Goal: Transaction & Acquisition: Purchase product/service

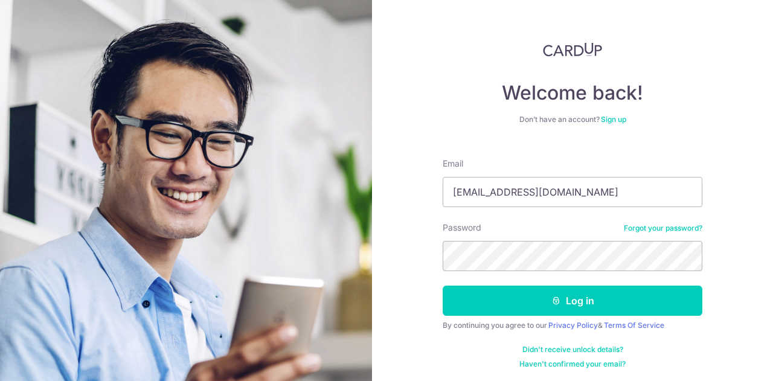
type input "ben275526@gmail.com"
click at [443, 286] on button "Log in" at bounding box center [573, 301] width 260 height 30
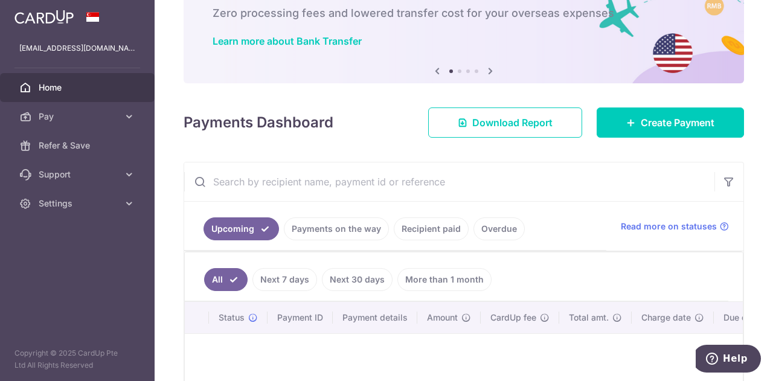
drag, startPoint x: 404, startPoint y: 369, endPoint x: 409, endPoint y: 114, distance: 254.8
click at [409, 114] on div "× Pause Schedule Pause all future payments in this series Pause just this one p…" at bounding box center [464, 190] width 618 height 381
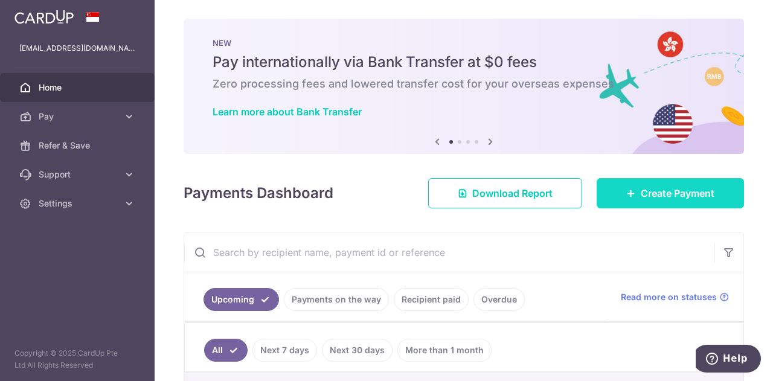
click at [626, 191] on icon at bounding box center [631, 193] width 10 height 10
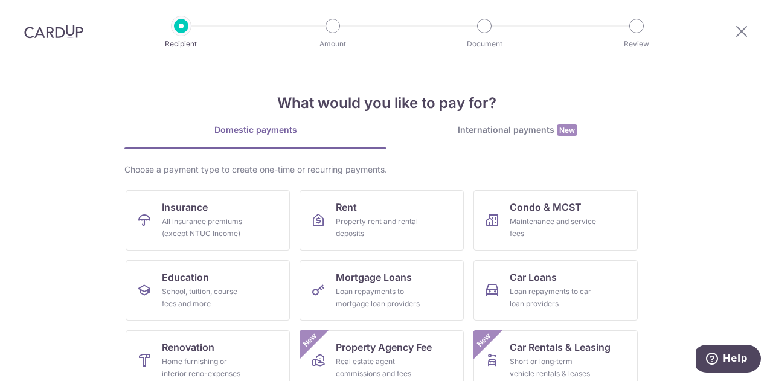
scroll to position [78, 0]
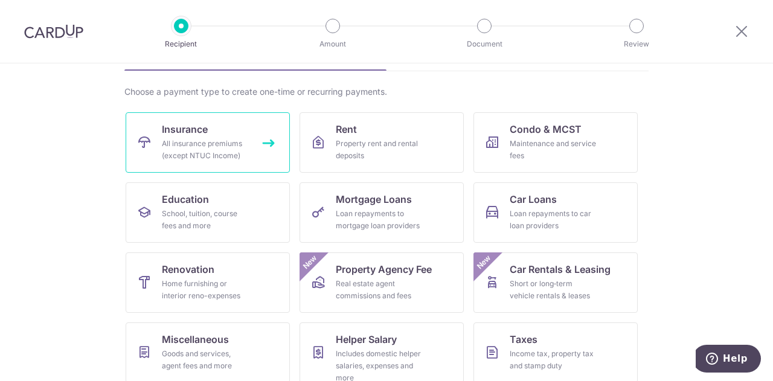
click at [238, 147] on div "All insurance premiums (except NTUC Income)" at bounding box center [205, 150] width 87 height 24
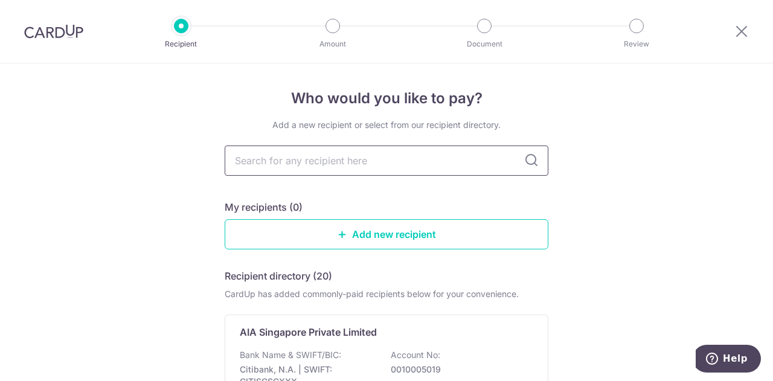
click at [298, 171] on input "text" at bounding box center [387, 161] width 324 height 30
click at [305, 164] on input "text" at bounding box center [387, 161] width 324 height 30
type input "prudential"
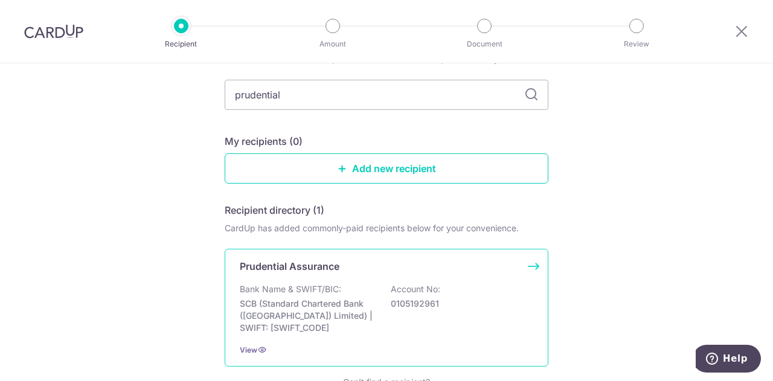
scroll to position [155, 0]
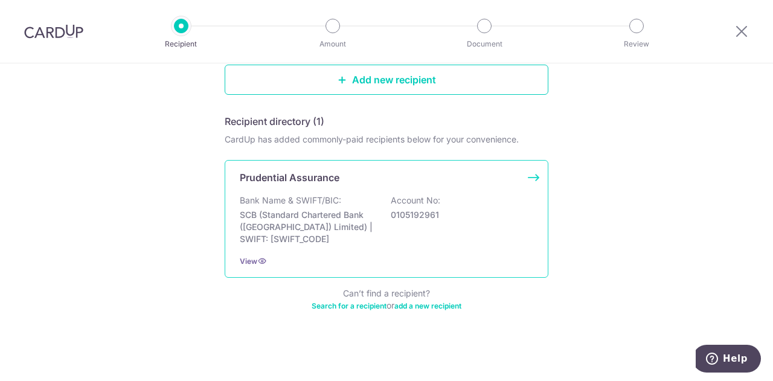
click at [385, 209] on div "Bank Name & SWIFT/BIC: SCB (Standard Chartered Bank (Singapore) Limited) | SWIF…" at bounding box center [386, 219] width 293 height 51
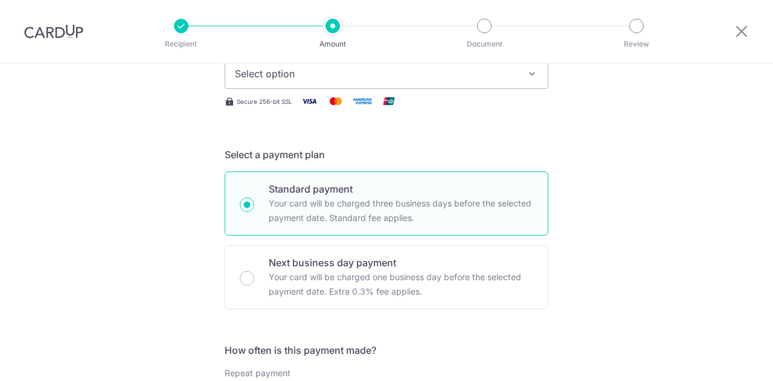
scroll to position [60, 0]
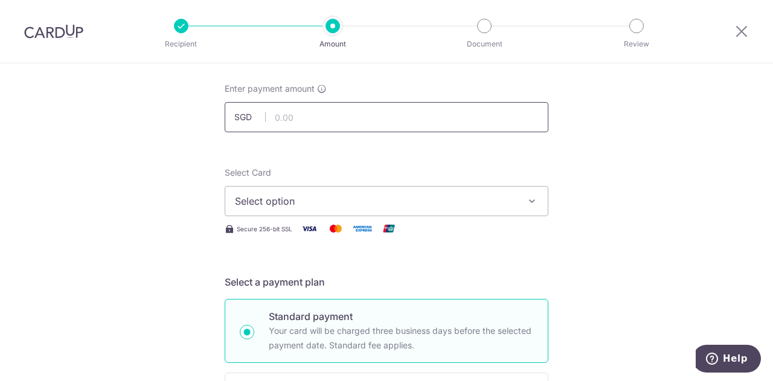
click at [318, 120] on input "text" at bounding box center [387, 117] width 324 height 30
click at [315, 200] on span "Select option" at bounding box center [375, 201] width 281 height 14
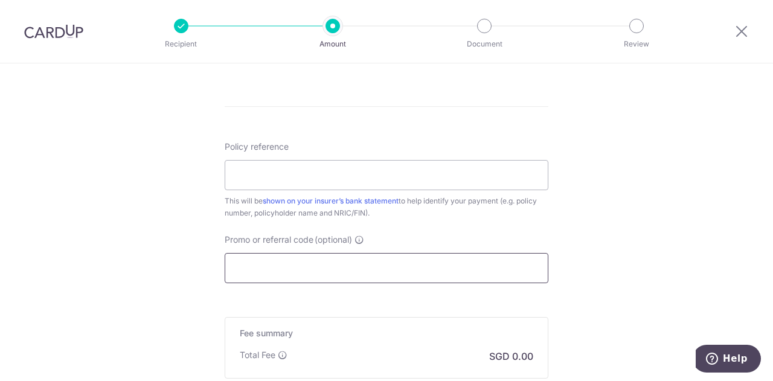
scroll to position [661, 0]
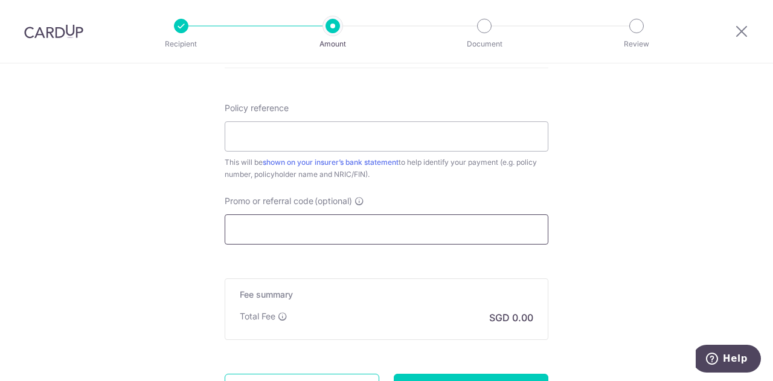
click at [325, 242] on input "Promo or referral code (optional)" at bounding box center [387, 229] width 324 height 30
paste input "OFF225"
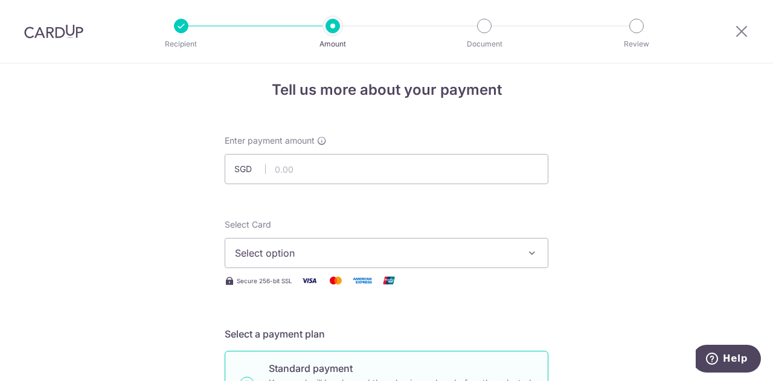
scroll to position [0, 0]
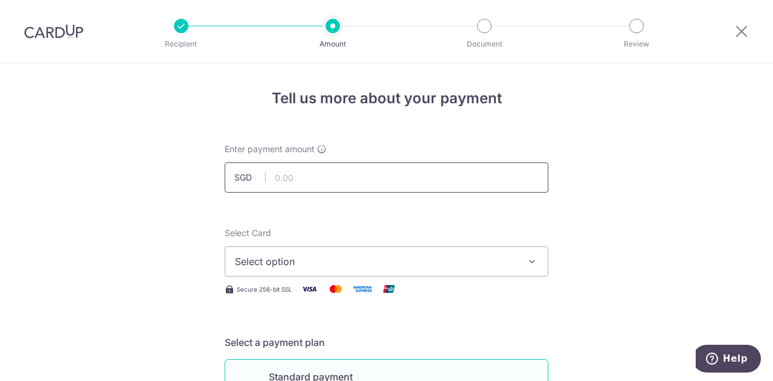
type input "OFF225"
click at [283, 186] on input "text" at bounding box center [387, 177] width 324 height 30
type input "2,422.50"
click at [276, 266] on span "Select option" at bounding box center [375, 261] width 281 height 14
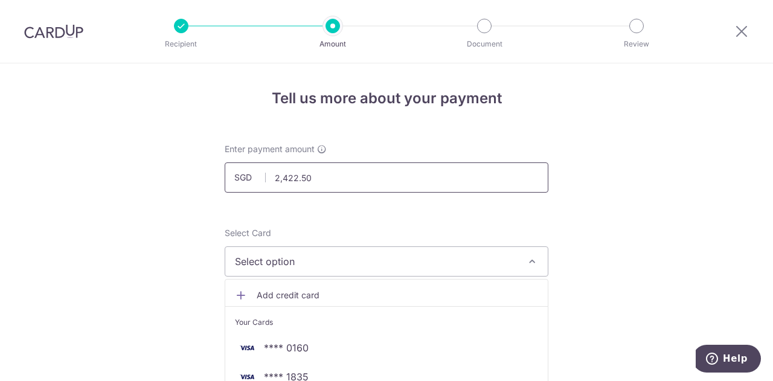
scroll to position [60, 0]
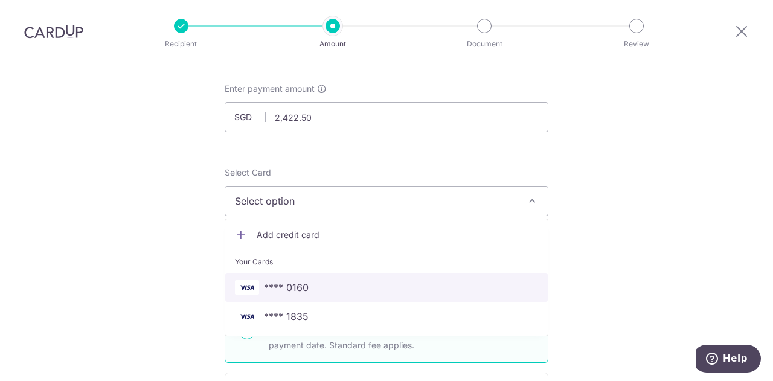
click at [313, 286] on span "**** 0160" at bounding box center [386, 287] width 303 height 14
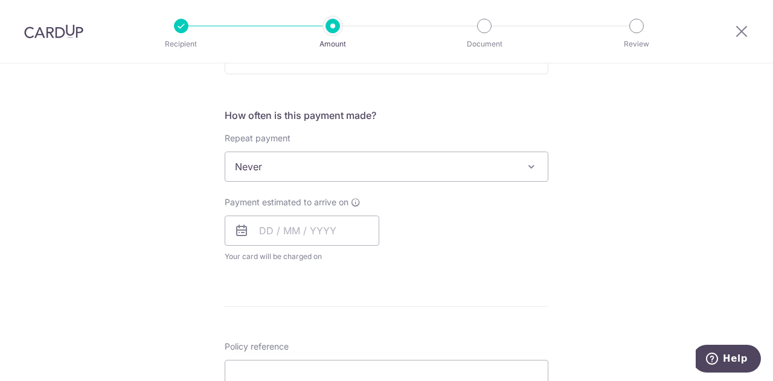
scroll to position [483, 0]
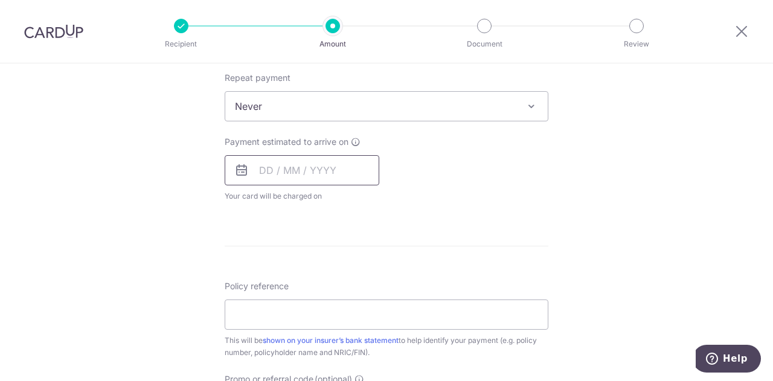
click at [322, 171] on input "text" at bounding box center [302, 170] width 155 height 30
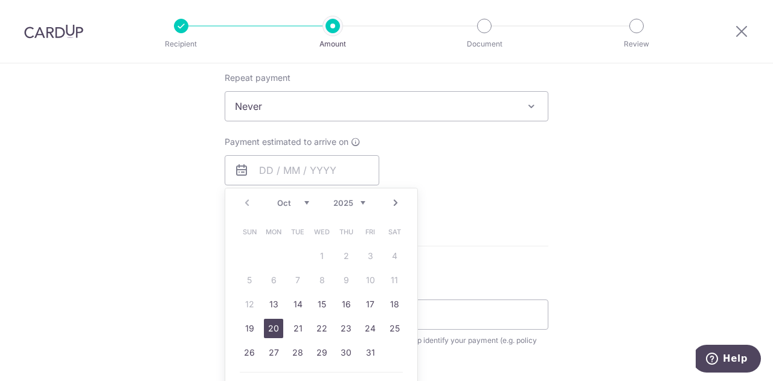
click at [269, 330] on link "20" at bounding box center [273, 328] width 19 height 19
type input "[DATE]"
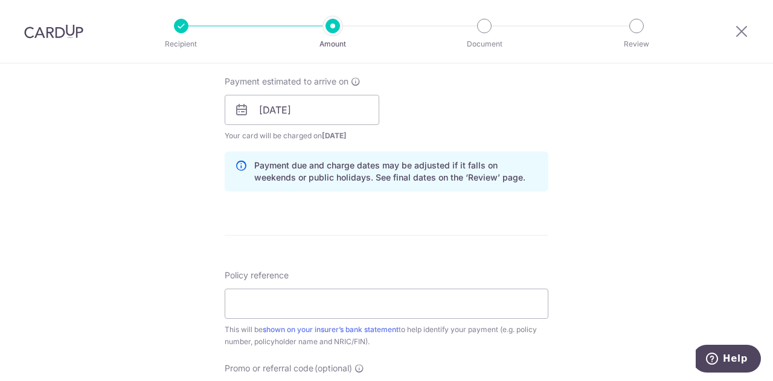
scroll to position [664, 0]
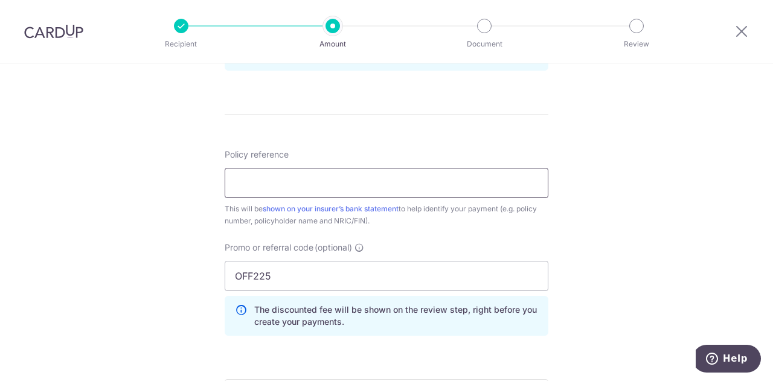
click at [322, 181] on input "Policy reference" at bounding box center [387, 183] width 324 height 30
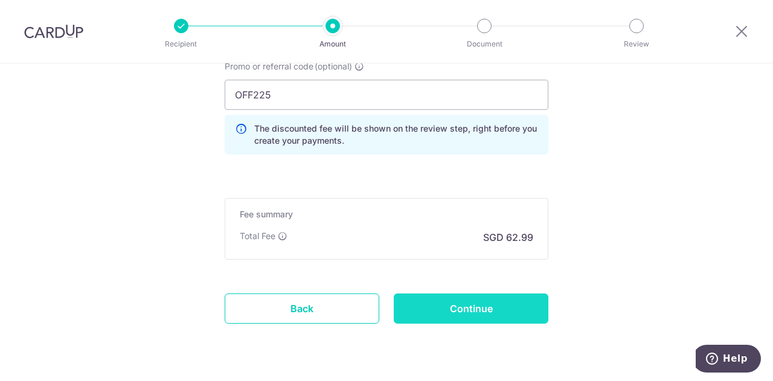
type input "PRUActive Life lll PN 83172631"
click at [465, 295] on input "Continue" at bounding box center [471, 308] width 155 height 30
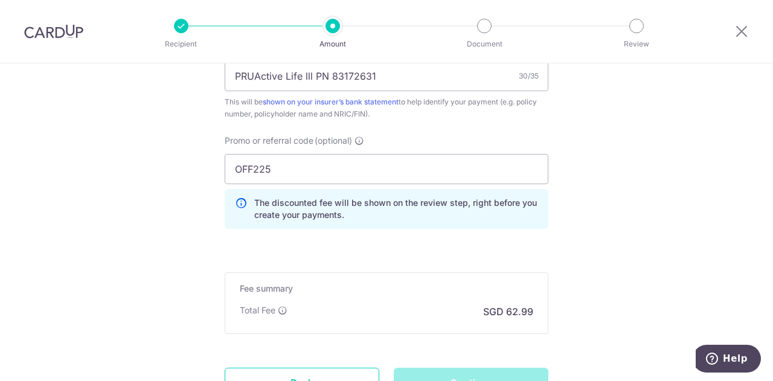
scroll to position [725, 0]
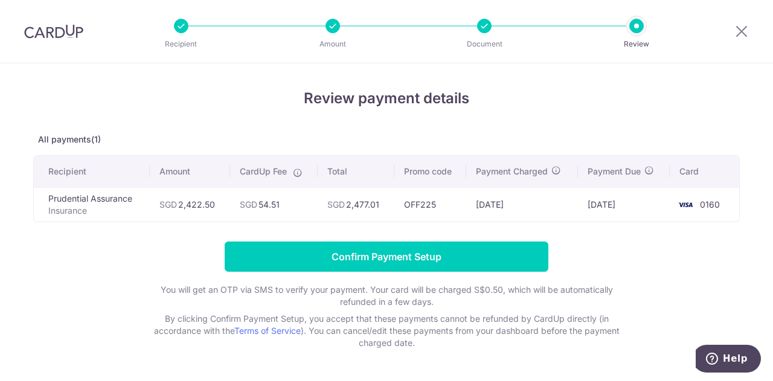
click at [578, 200] on td "[DATE]" at bounding box center [624, 204] width 92 height 34
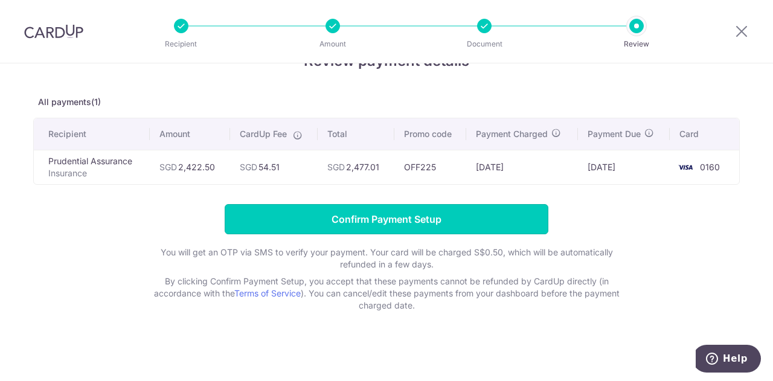
drag, startPoint x: 412, startPoint y: 216, endPoint x: 434, endPoint y: 144, distance: 74.7
click at [434, 144] on div "Review payment details All payments(1) Recipient Amount CardUp Fee Total Promo …" at bounding box center [386, 180] width 706 height 261
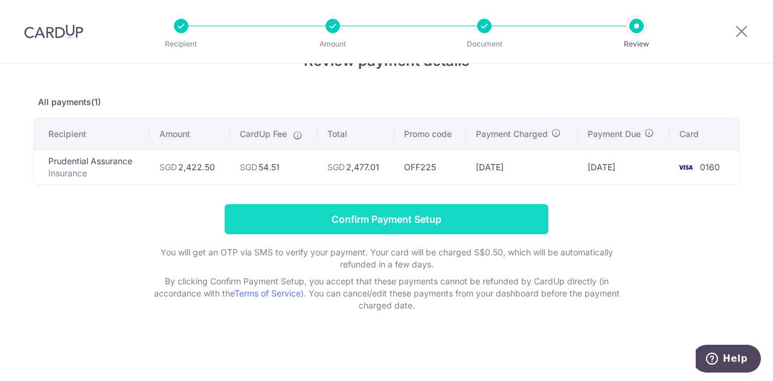
click at [443, 214] on input "Confirm Payment Setup" at bounding box center [387, 219] width 324 height 30
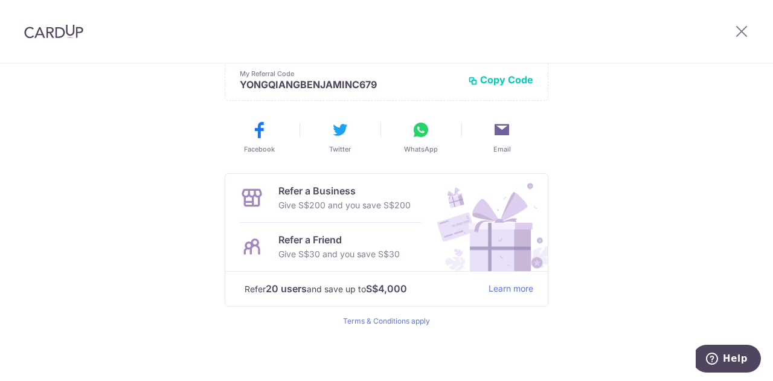
scroll to position [24, 0]
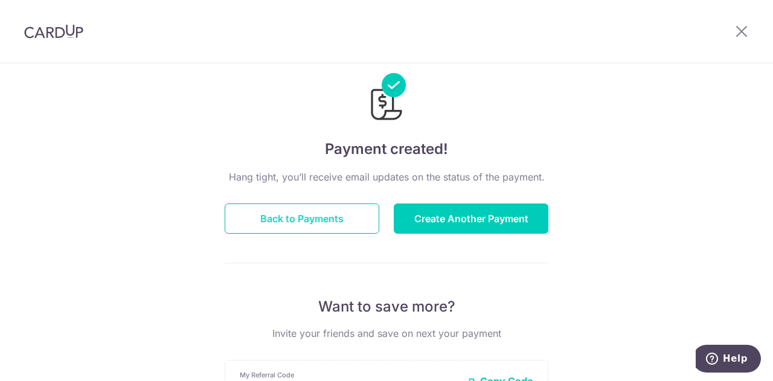
click at [283, 224] on button "Back to Payments" at bounding box center [302, 218] width 155 height 30
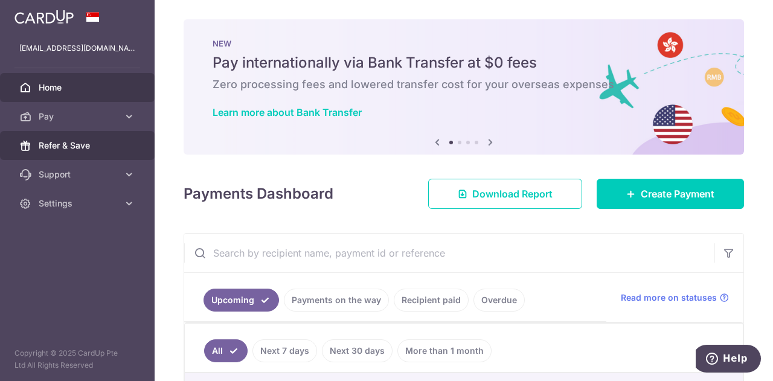
click at [77, 149] on span "Refer & Save" at bounding box center [79, 145] width 80 height 12
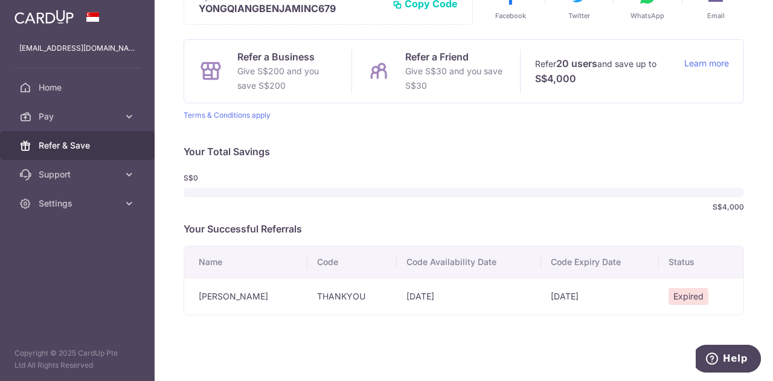
scroll to position [89, 0]
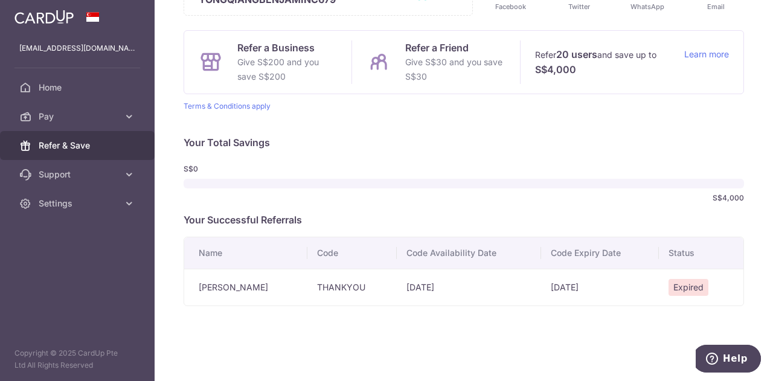
click at [397, 283] on td "[DATE]" at bounding box center [469, 287] width 144 height 37
click at [326, 284] on td "THANKYOU" at bounding box center [351, 287] width 89 height 37
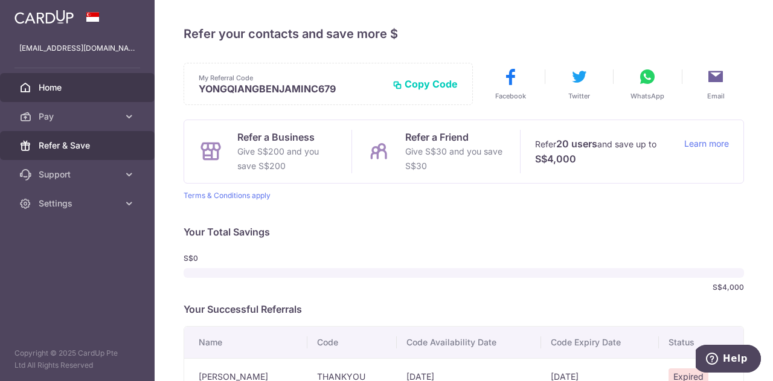
click at [104, 77] on link "Home" at bounding box center [77, 87] width 155 height 29
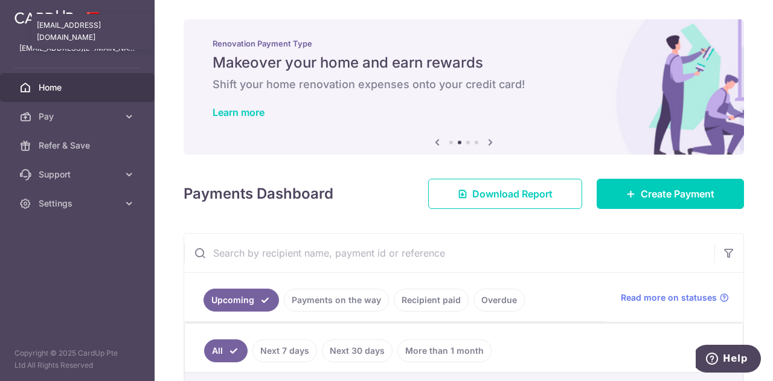
click at [60, 48] on p "[EMAIL_ADDRESS][DOMAIN_NAME]" at bounding box center [77, 48] width 116 height 12
click at [71, 88] on span "Home" at bounding box center [79, 88] width 80 height 12
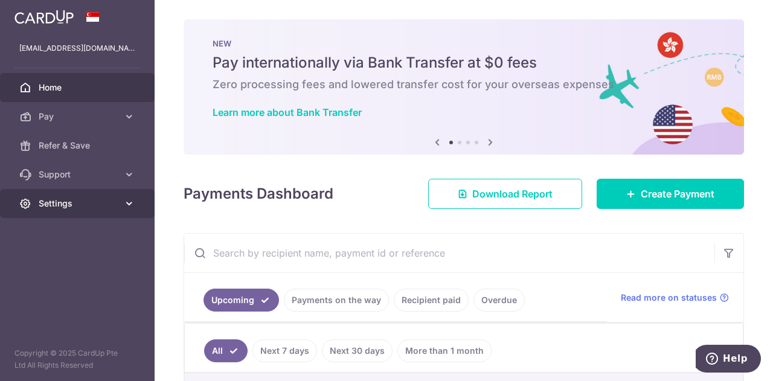
click at [85, 204] on span "Settings" at bounding box center [79, 203] width 80 height 12
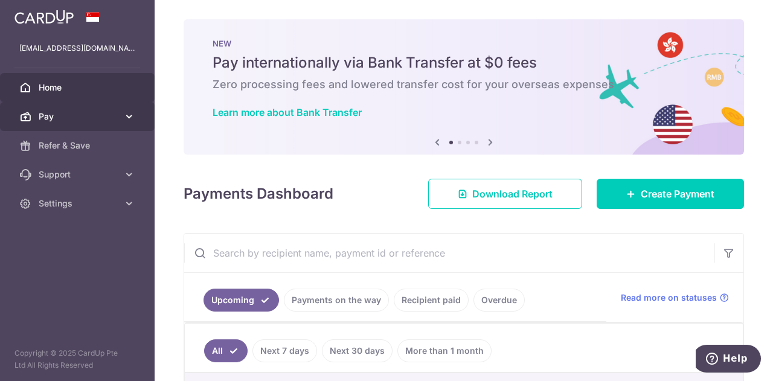
click at [105, 120] on span "Pay" at bounding box center [79, 116] width 80 height 12
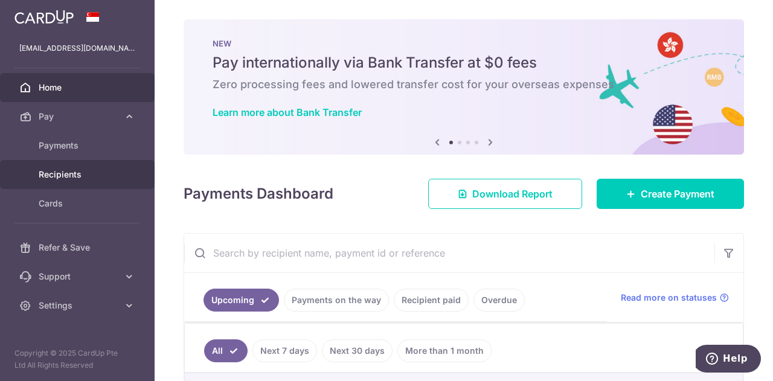
click at [65, 166] on link "Recipients" at bounding box center [77, 174] width 155 height 29
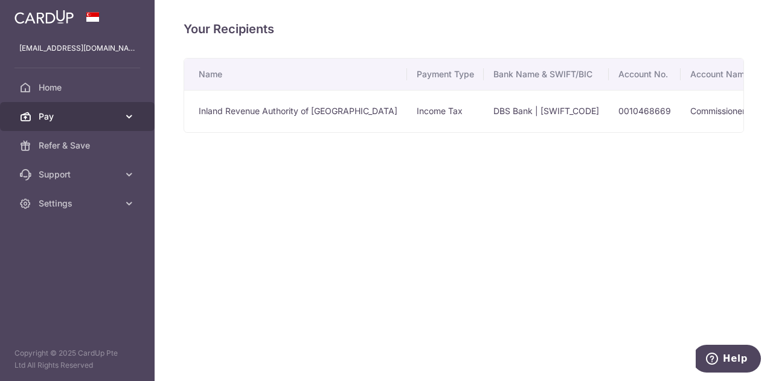
click at [125, 123] on link "Pay" at bounding box center [77, 116] width 155 height 29
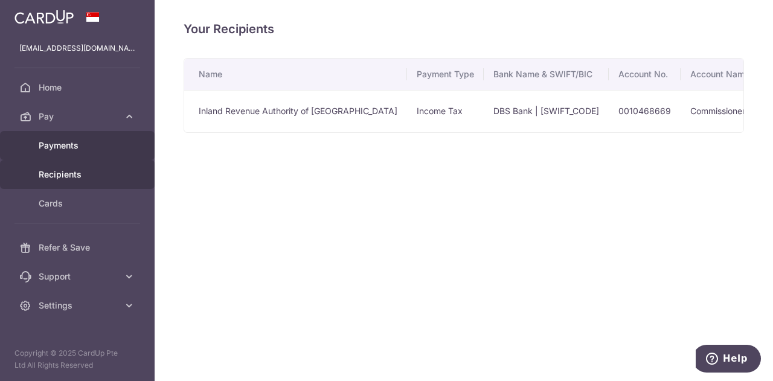
click at [111, 143] on span "Payments" at bounding box center [79, 145] width 80 height 12
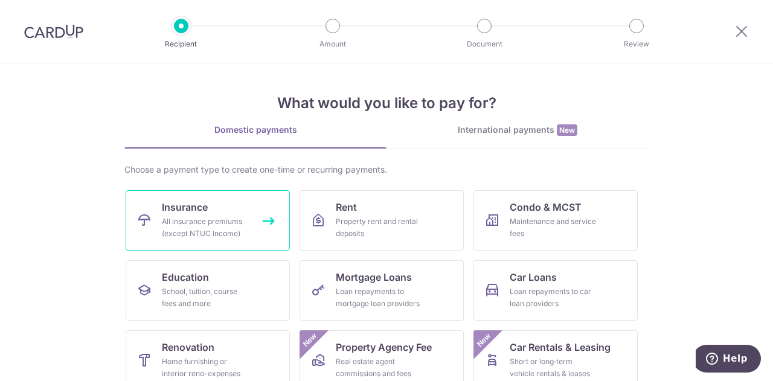
click at [168, 222] on div "All insurance premiums (except NTUC Income)" at bounding box center [205, 228] width 87 height 24
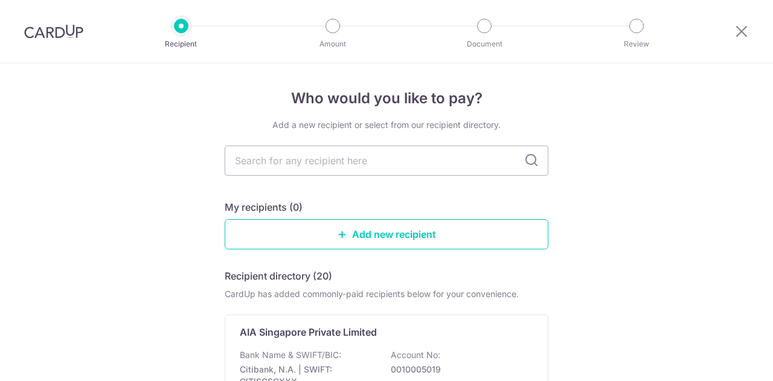
click at [347, 237] on link "Add new recipient" at bounding box center [387, 234] width 324 height 30
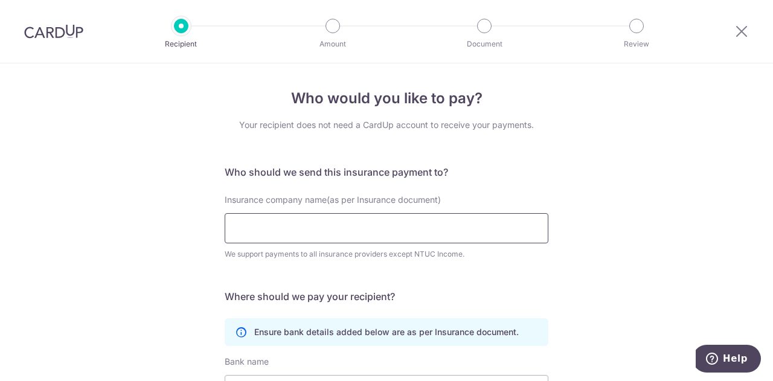
click at [348, 230] on input "Insurance company name(as per Insurance document)" at bounding box center [387, 228] width 324 height 30
click at [746, 28] on icon at bounding box center [741, 31] width 14 height 15
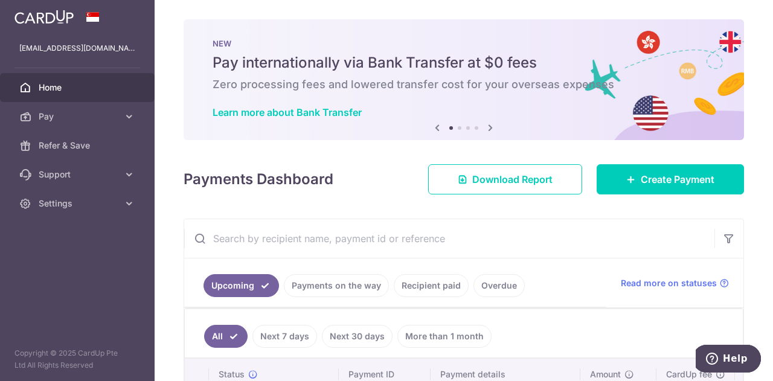
scroll to position [114, 0]
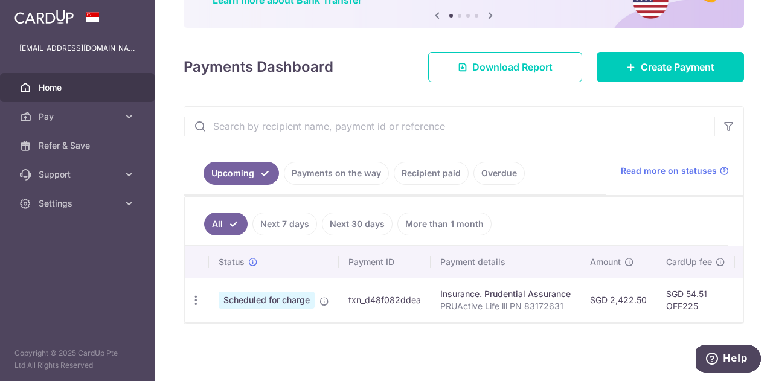
click at [415, 170] on link "Recipient paid" at bounding box center [431, 173] width 75 height 23
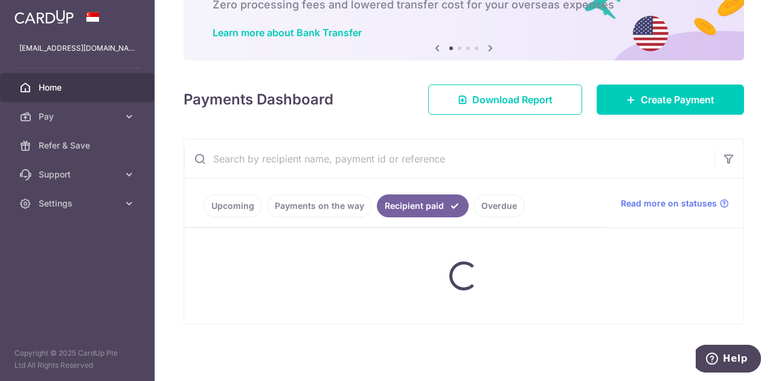
scroll to position [64, 0]
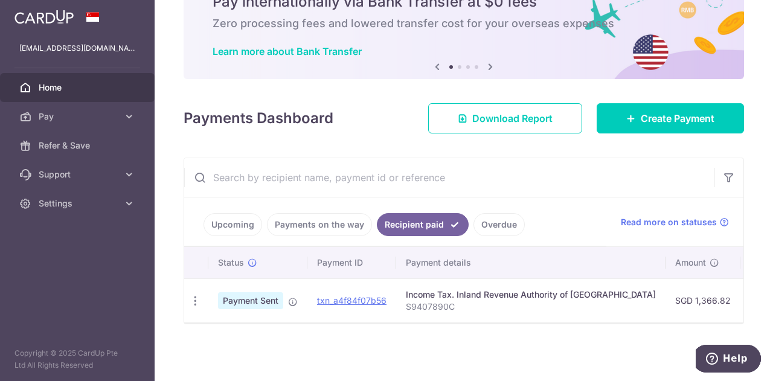
click at [437, 323] on div "Upcoming Payments on the way Recipient paid Overdue Read more on statuses Statu…" at bounding box center [464, 241] width 560 height 167
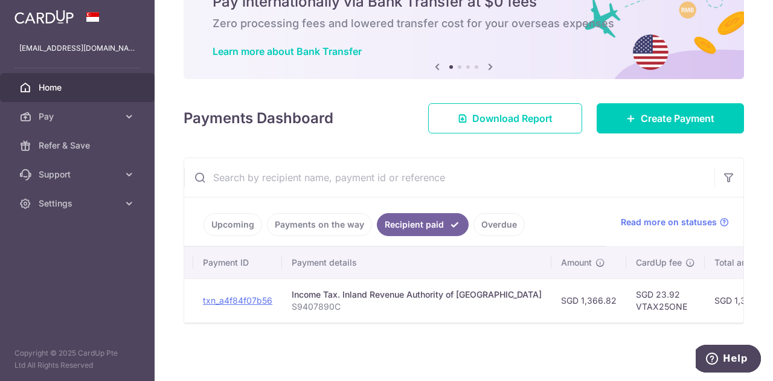
scroll to position [0, 0]
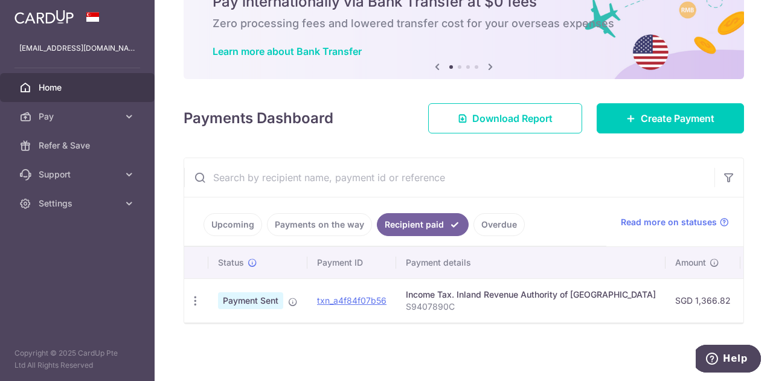
click at [229, 219] on link "Upcoming" at bounding box center [232, 224] width 59 height 23
